Goal: Find specific page/section: Find specific page/section

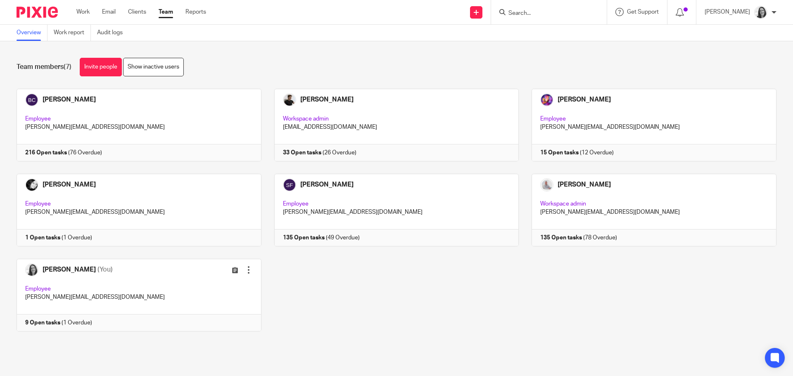
click at [526, 14] on input "Search" at bounding box center [545, 13] width 74 height 7
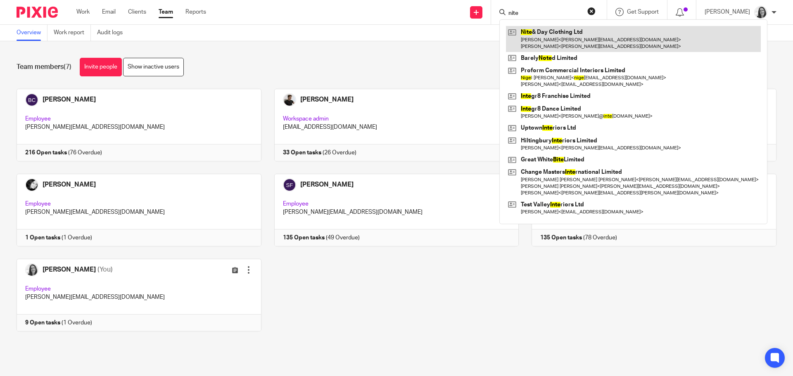
type input "nite"
click at [548, 34] on link at bounding box center [633, 39] width 255 height 26
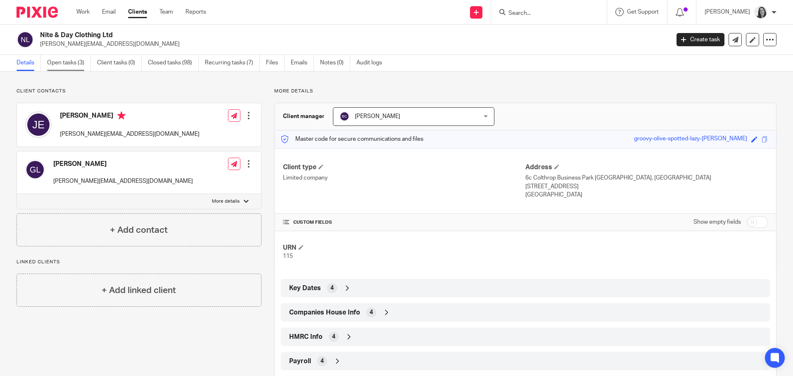
click at [64, 59] on link "Open tasks (3)" at bounding box center [69, 63] width 44 height 16
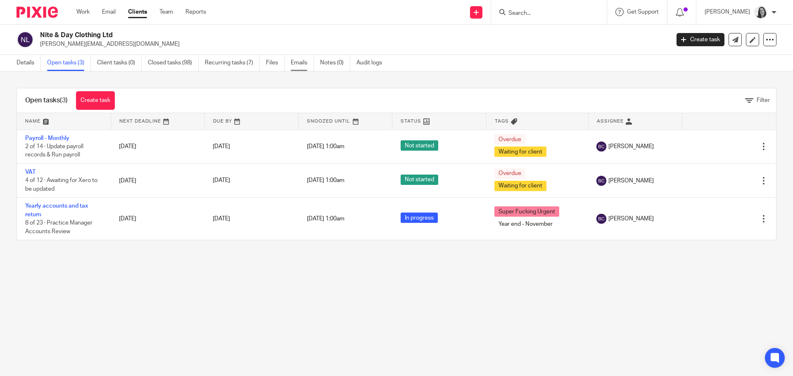
click at [300, 65] on link "Emails" at bounding box center [302, 63] width 23 height 16
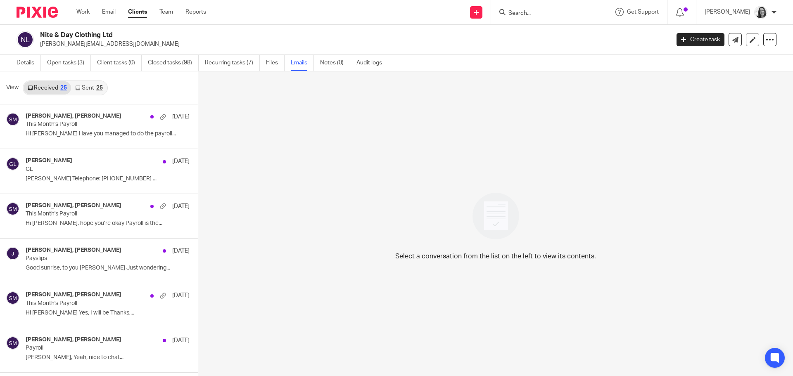
click at [87, 92] on link "Sent 25" at bounding box center [89, 87] width 36 height 13
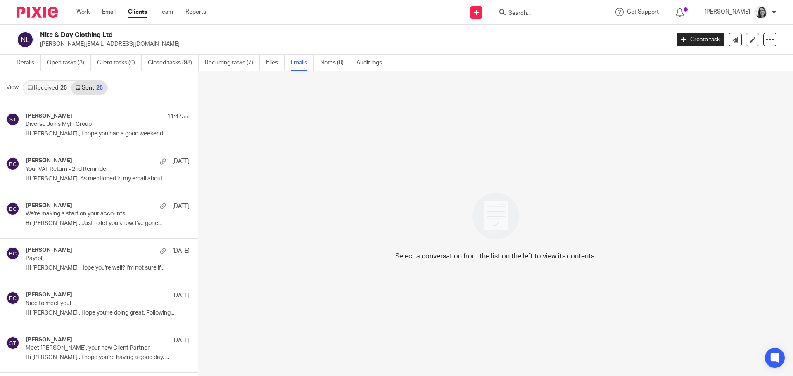
scroll to position [1, 0]
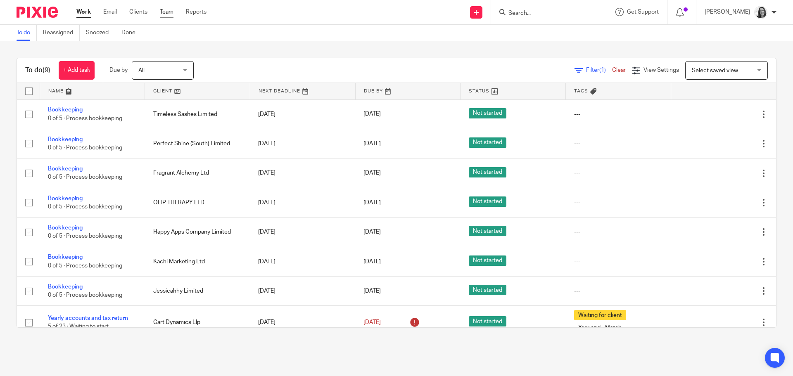
click at [169, 11] on link "Team" at bounding box center [167, 12] width 14 height 8
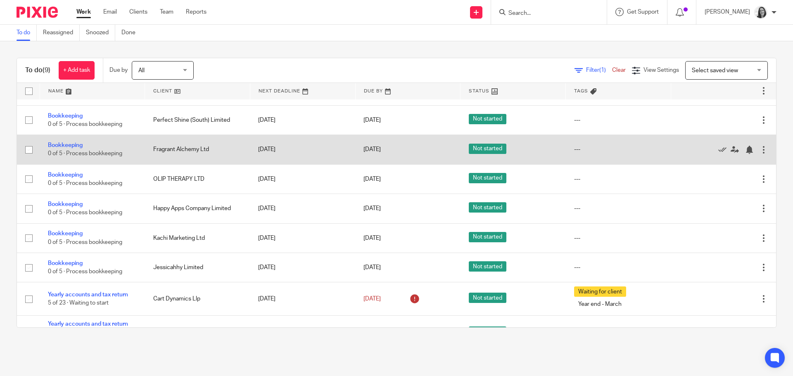
scroll to position [46, 0]
